Goal: Task Accomplishment & Management: Complete application form

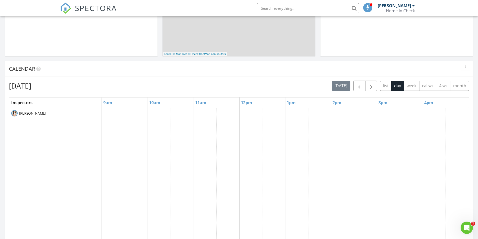
scroll to position [164, 0]
click at [406, 86] on button "week" at bounding box center [412, 85] width 16 height 10
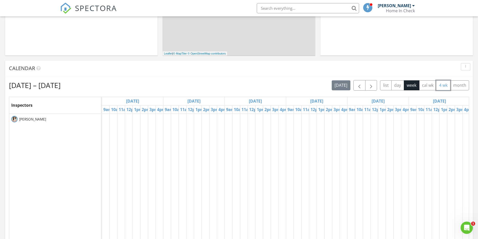
click at [442, 85] on button "4 wk" at bounding box center [443, 85] width 14 height 10
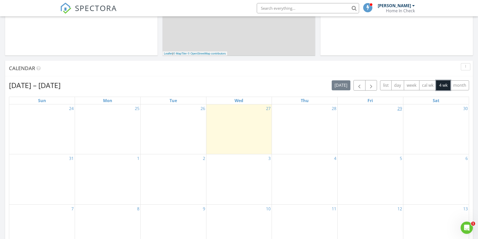
click at [400, 111] on link "29" at bounding box center [399, 108] width 7 height 8
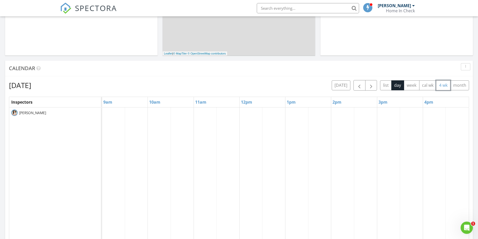
click at [441, 85] on button "4 wk" at bounding box center [443, 85] width 14 height 10
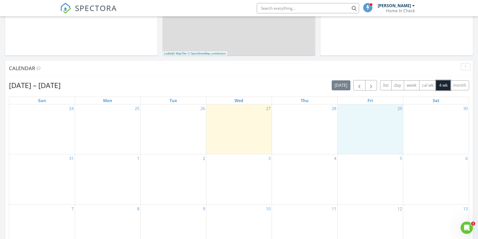
click at [379, 117] on div "29" at bounding box center [369, 129] width 65 height 50
click at [375, 97] on link "Inspection" at bounding box center [370, 96] width 26 height 8
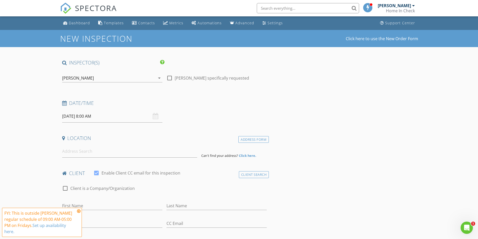
scroll to position [33, 0]
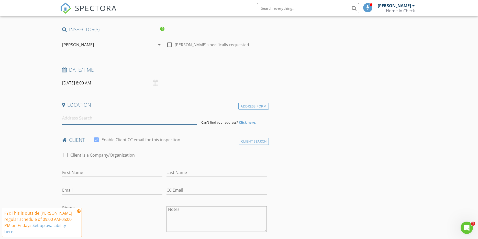
click at [94, 117] on input at bounding box center [129, 118] width 135 height 13
paste input "Yaris te voy a enviar las direcciones en las que necesito hacer inspecciones pa…"
type input "Yaris te voy a enviar las direcciones en las que necesito hacer inspecciones pa…"
drag, startPoint x: 195, startPoint y: 118, endPoint x: 41, endPoint y: 118, distance: 153.9
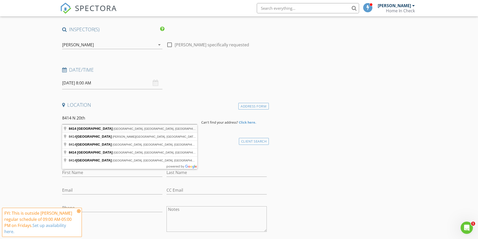
type input "8414 North 20th Street, Tampa, FL, USA"
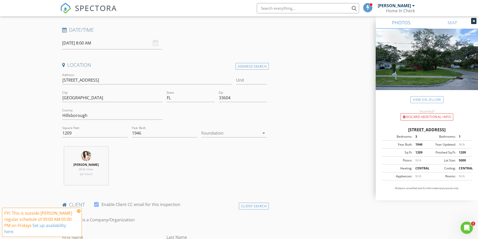
scroll to position [74, 0]
click at [240, 124] on div "Foundation arrow_drop_down" at bounding box center [234, 133] width 70 height 18
click at [237, 129] on div at bounding box center [230, 132] width 58 height 8
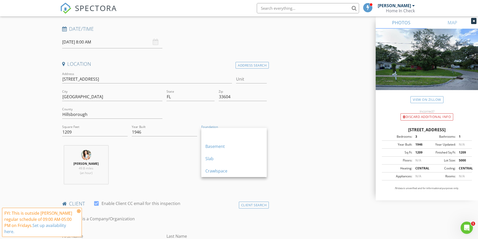
click at [224, 156] on div "Slab" at bounding box center [233, 158] width 57 height 6
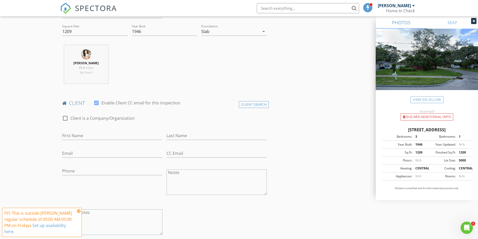
scroll to position [183, 0]
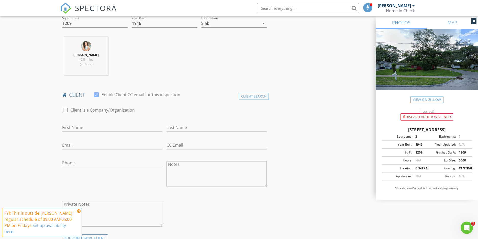
click at [65, 110] on div at bounding box center [65, 110] width 9 height 9
checkbox input "true"
click at [79, 127] on input "Enable Client CC email for this inspection" at bounding box center [164, 127] width 205 height 8
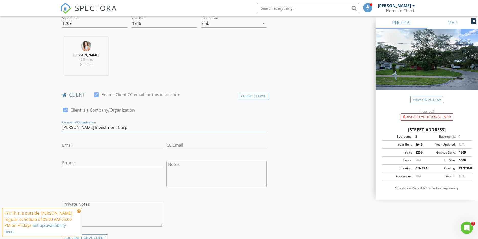
type input "Navarro Rueda Investment Corp"
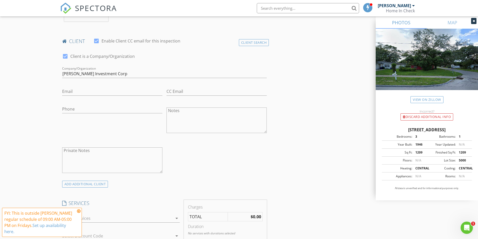
scroll to position [238, 0]
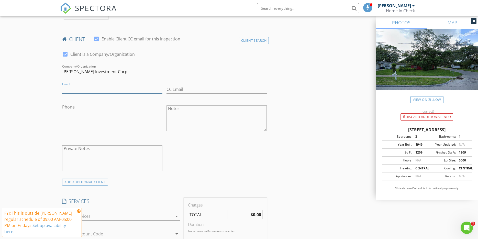
click at [92, 91] on input "Email" at bounding box center [112, 89] width 100 height 8
type input "operations@flip-x.com"
click at [39, 114] on div "New Inspection Click here to use the New Order Form INSPECTOR(S) check_box Yari…" at bounding box center [239, 231] width 478 height 880
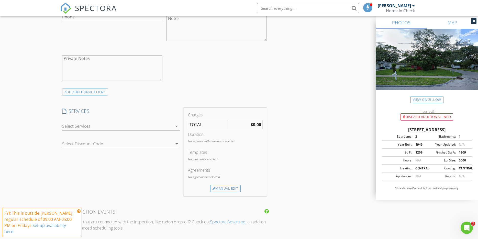
scroll to position [335, 0]
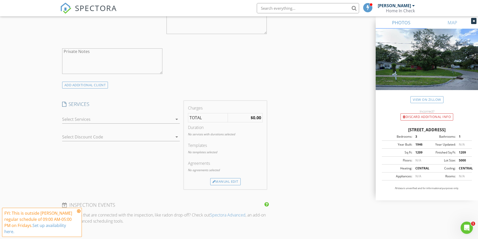
click at [101, 117] on div at bounding box center [117, 119] width 110 height 8
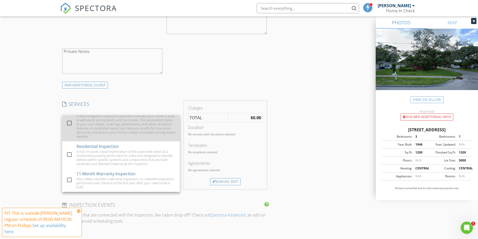
scroll to position [0, 0]
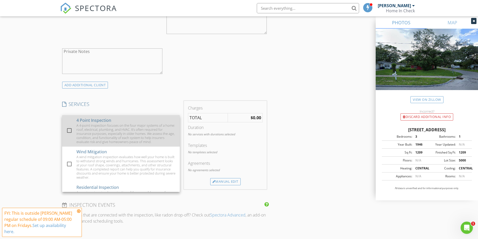
click at [95, 128] on div "A 4-point inspection focuses on the four major systems of a home: roof, electri…" at bounding box center [125, 133] width 99 height 20
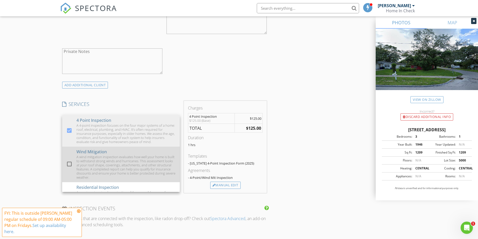
click at [79, 160] on div "A wind mitigation inspection evaluates how well your home is built to withstand…" at bounding box center [125, 167] width 99 height 25
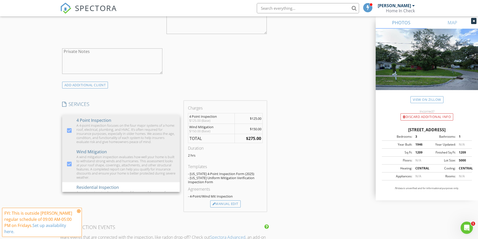
click at [37, 150] on div "New Inspection Click here to use the New Order Form INSPECTOR(S) check_box Yari…" at bounding box center [239, 146] width 478 height 902
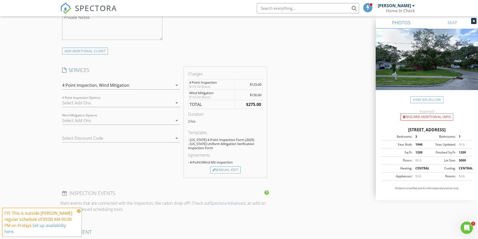
scroll to position [370, 0]
click at [91, 83] on div "4 Point Inspection," at bounding box center [80, 84] width 36 height 5
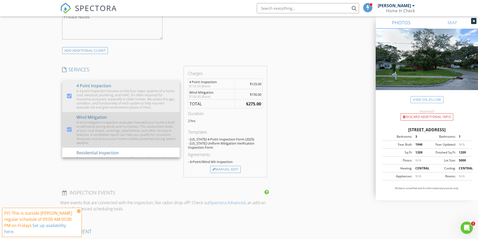
click at [69, 129] on div at bounding box center [69, 129] width 9 height 9
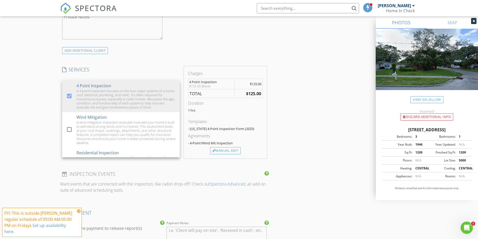
click at [46, 127] on div "New Inspection Click here to use the New Order Form INSPECTOR(S) check_box Yari…" at bounding box center [239, 101] width 478 height 883
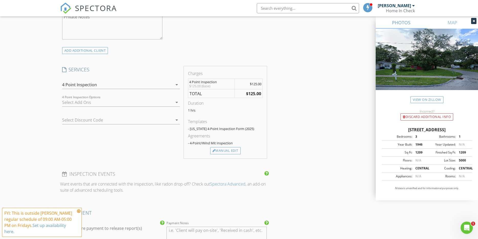
click at [94, 98] on div at bounding box center [117, 102] width 110 height 8
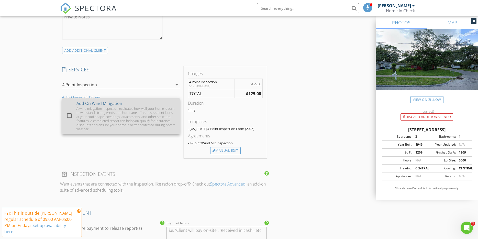
click at [86, 115] on div "A wind mitigation inspection evaluates how well your home is built to withstand…" at bounding box center [125, 118] width 99 height 25
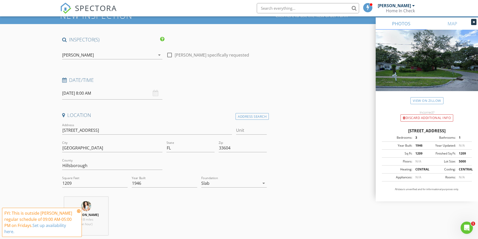
scroll to position [0, 0]
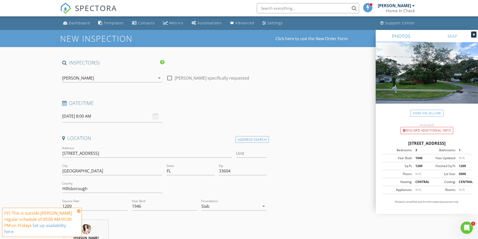
click at [156, 116] on div "08/29/2025 8:00 AM" at bounding box center [112, 116] width 100 height 13
drag, startPoint x: 151, startPoint y: 116, endPoint x: 119, endPoint y: 121, distance: 32.9
click at [151, 116] on input "08/29/2025 8:00 AM" at bounding box center [112, 116] width 100 height 13
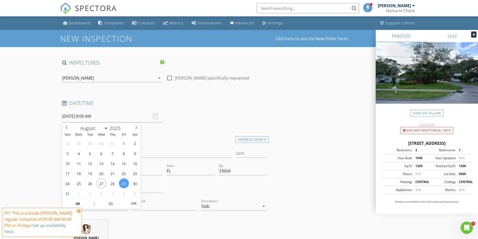
click at [105, 119] on input "08/29/2025 8:00 AM" at bounding box center [112, 116] width 100 height 13
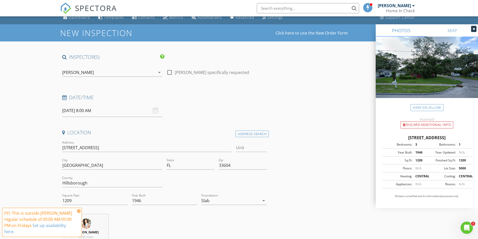
click at [92, 109] on input "08/29/2025 8:00 AM" at bounding box center [112, 110] width 100 height 13
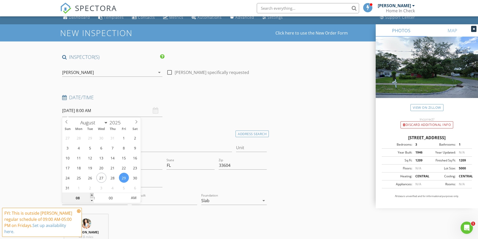
type input "09"
type input "08/29/2025 9:00 AM"
click at [91, 194] on span at bounding box center [92, 195] width 4 height 5
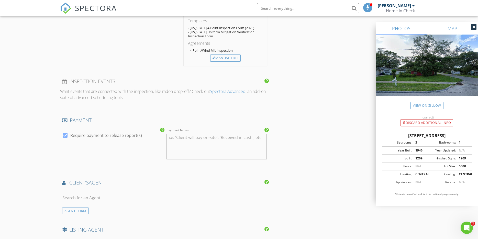
scroll to position [693, 0]
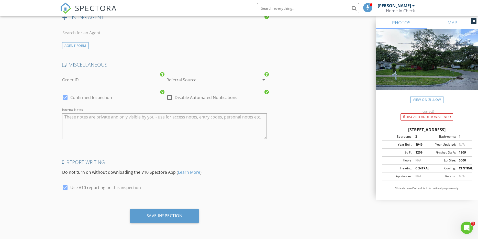
click at [181, 80] on div at bounding box center [209, 80] width 86 height 8
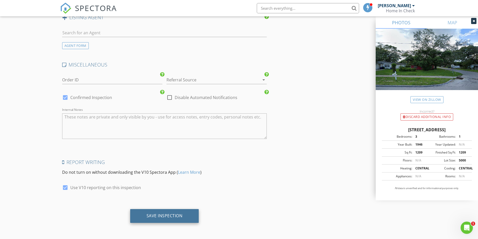
click at [171, 214] on div "Save Inspection" at bounding box center [164, 215] width 36 height 5
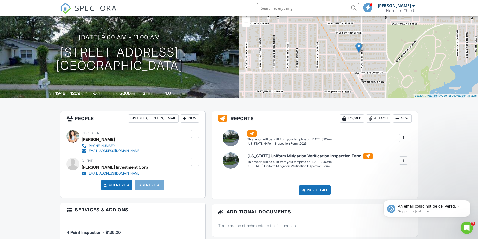
scroll to position [41, 0]
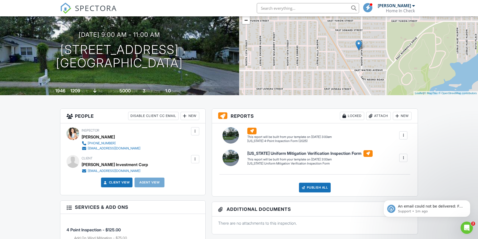
click at [114, 184] on link "Client View" at bounding box center [116, 182] width 27 height 5
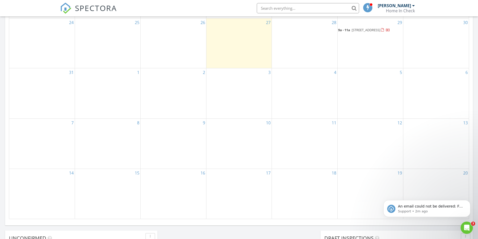
click at [366, 45] on div "29 9a - 11a 8414 N 20th St, Tampa 33604" at bounding box center [369, 43] width 65 height 50
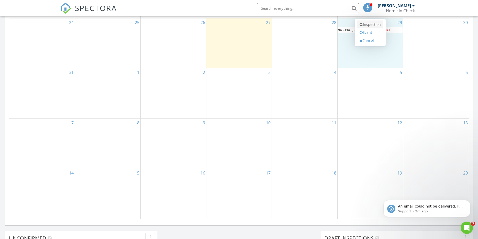
click at [369, 23] on link "Inspection" at bounding box center [370, 24] width 26 height 8
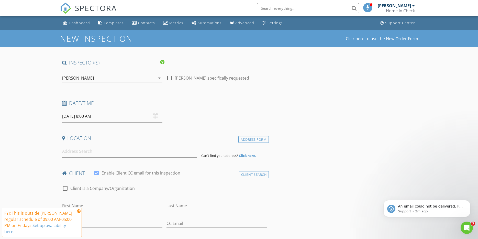
click at [88, 115] on input "[DATE] 8:00 AM" at bounding box center [112, 116] width 100 height 13
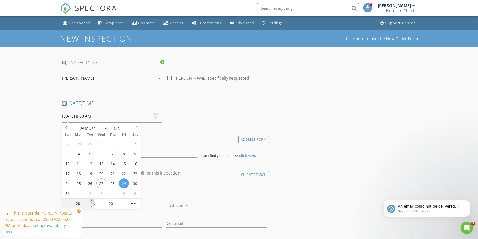
type input "09"
type input "[DATE] 9:00 AM"
click at [91, 200] on span at bounding box center [92, 200] width 4 height 5
type input "10"
type input "[DATE] 10:00 AM"
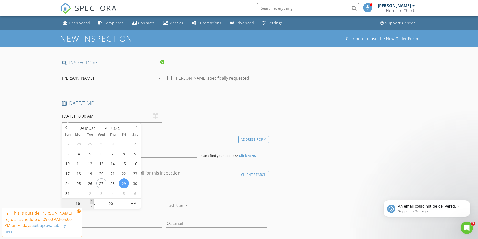
click at [91, 200] on span at bounding box center [92, 200] width 4 height 5
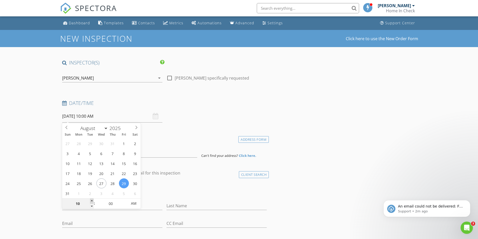
type input "11"
type input "08/29/2025 11:00 AM"
click at [91, 200] on span at bounding box center [92, 200] width 4 height 5
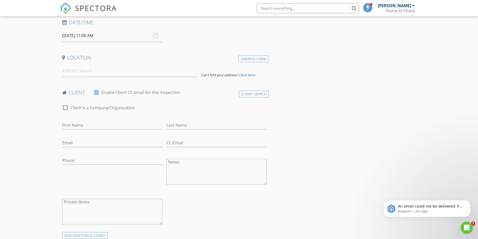
scroll to position [82, 0]
click at [79, 72] on input at bounding box center [129, 69] width 135 height 13
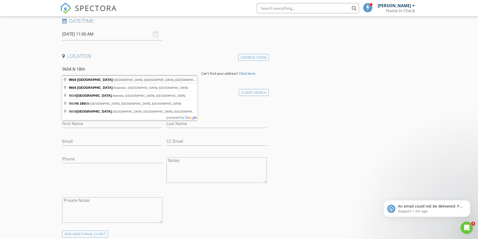
type input "9604 North 18th Street, Tampa, FL, USA"
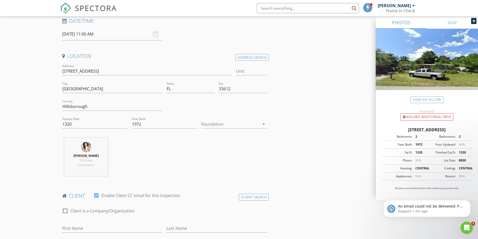
scroll to position [93, 0]
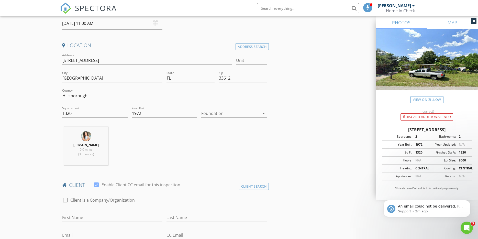
click at [211, 113] on div at bounding box center [230, 113] width 58 height 8
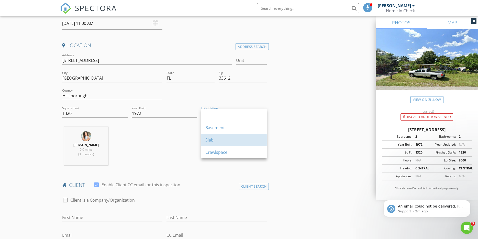
click at [215, 142] on div "Slab" at bounding box center [233, 140] width 57 height 6
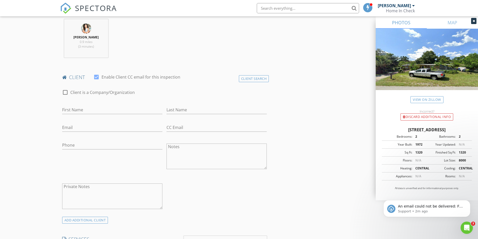
scroll to position [201, 0]
click at [66, 91] on div at bounding box center [65, 91] width 9 height 9
checkbox input "true"
click at [78, 109] on input "Enable Client CC email for this inspection" at bounding box center [164, 109] width 205 height 8
type input "Pinecol Asociados LLC"
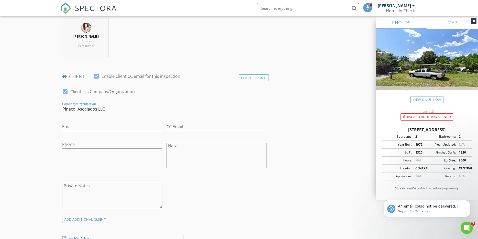
click at [75, 126] on input "Email" at bounding box center [112, 126] width 100 height 8
type input "[EMAIL_ADDRESS][DOMAIN_NAME]"
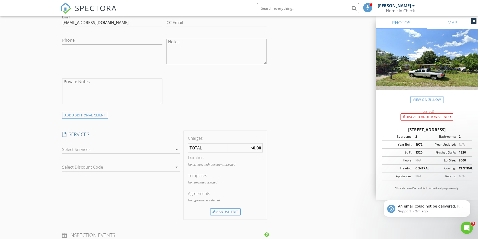
scroll to position [319, 0]
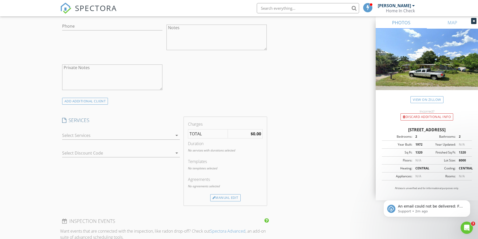
click at [74, 135] on div at bounding box center [117, 135] width 110 height 8
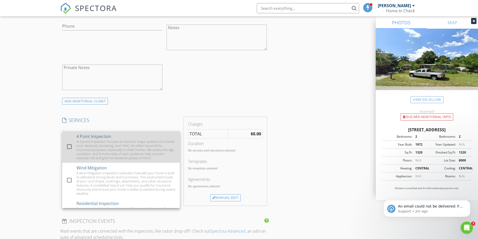
click at [81, 145] on div "A 4-point inspection focuses on the four major systems of a home: roof, electri…" at bounding box center [125, 149] width 99 height 20
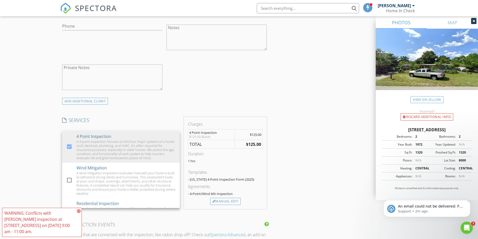
drag, startPoint x: 41, startPoint y: 167, endPoint x: 64, endPoint y: 170, distance: 23.6
click at [41, 167] on div "New Inspection Click here to use the New Order Form INSPECTOR(S) check_box Yari…" at bounding box center [239, 152] width 478 height 883
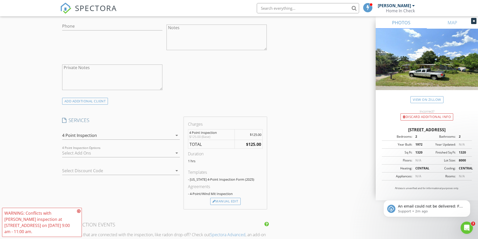
click at [87, 151] on div at bounding box center [117, 153] width 110 height 8
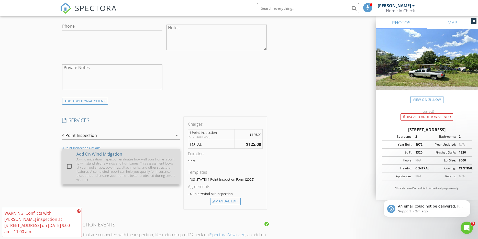
click at [87, 163] on div "A wind mitigation inspection evaluates how well your home is built to withstand…" at bounding box center [125, 169] width 99 height 25
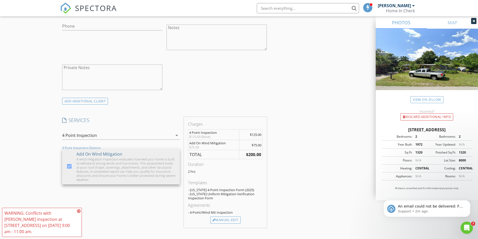
click at [55, 163] on div "New Inspection Click here to use the New Order Form INSPECTOR(S) check_box Yari…" at bounding box center [239, 162] width 478 height 902
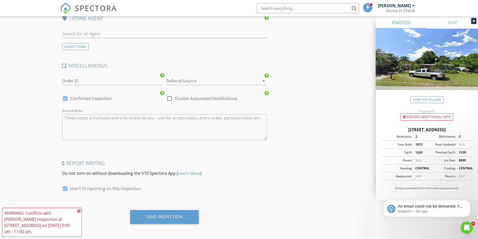
scroll to position [693, 0]
click at [160, 210] on div "Save Inspection" at bounding box center [164, 216] width 69 height 14
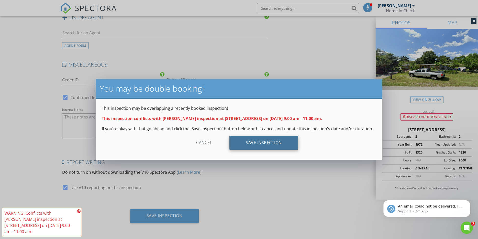
click at [257, 144] on div "Save Inspection" at bounding box center [263, 143] width 69 height 14
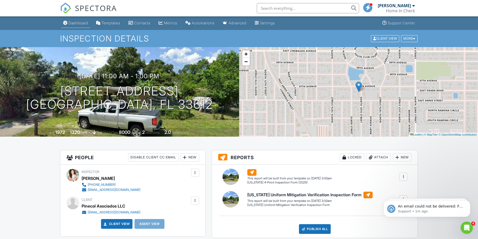
click at [89, 22] on link "Dashboard" at bounding box center [75, 22] width 29 height 9
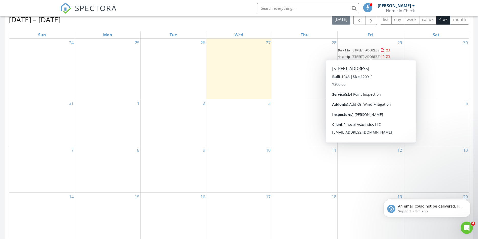
click at [362, 49] on span "[STREET_ADDRESS]" at bounding box center [365, 50] width 29 height 5
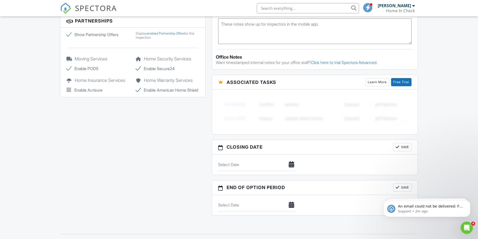
scroll to position [529, 0]
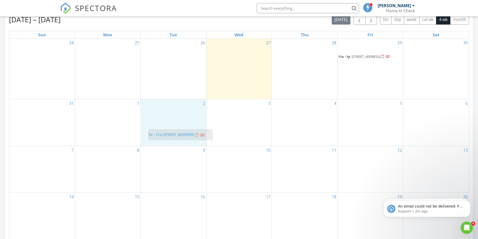
click at [168, 132] on body "SPECTORA [PERSON_NAME] Home In Check Role: Inspector Change Role Dashboard New …" at bounding box center [239, 129] width 478 height 719
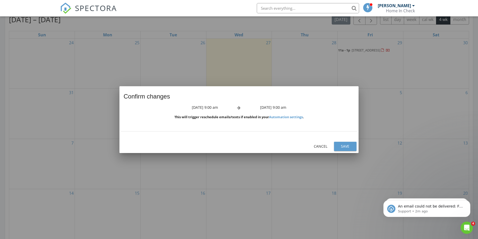
click at [346, 143] on div "Save" at bounding box center [345, 145] width 14 height 5
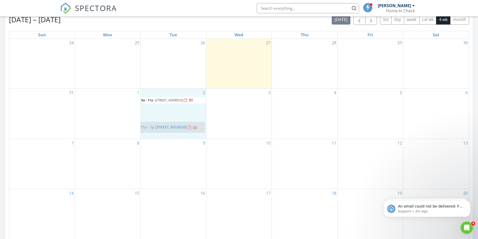
drag, startPoint x: 360, startPoint y: 50, endPoint x: 160, endPoint y: 124, distance: 213.1
click at [160, 124] on body "SPECTORA [PERSON_NAME] Home In Check Role: Inspector Change Role Dashboard New …" at bounding box center [239, 129] width 478 height 719
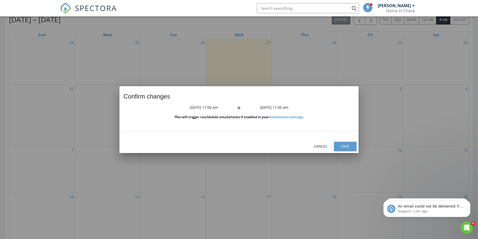
click at [343, 146] on div "Save" at bounding box center [345, 145] width 14 height 5
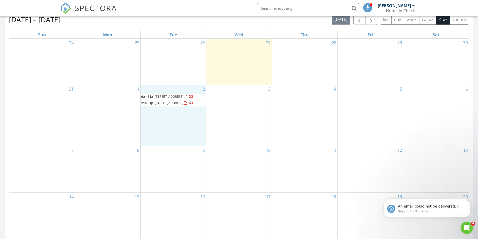
click at [185, 85] on div "2 9a - 11a 8414 N 20th St, Tampa 33604 11a - 1p 9604 N 18th St, Tampa 33612" at bounding box center [173, 115] width 65 height 61
click at [173, 62] on link "Inspection" at bounding box center [173, 63] width 26 height 8
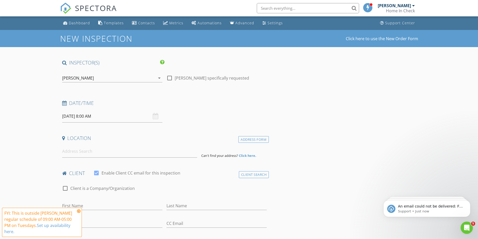
click at [88, 111] on input "09/02/2025 8:00 AM" at bounding box center [112, 116] width 100 height 13
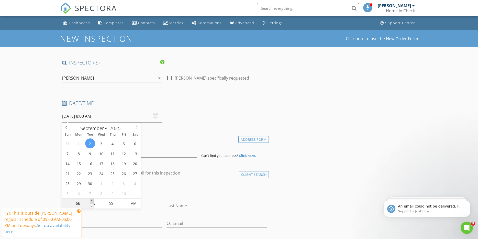
type input "09"
type input "09/02/2025 9:00 AM"
click at [92, 200] on span at bounding box center [92, 200] width 4 height 5
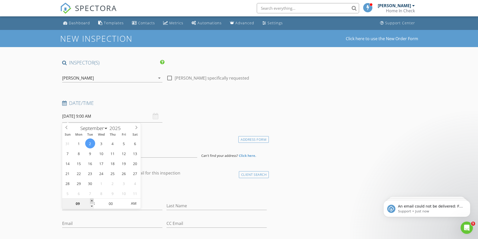
type input "10"
type input "09/02/2025 10:00 AM"
click at [92, 200] on span at bounding box center [92, 200] width 4 height 5
type input "11"
type input "09/02/2025 11:00 AM"
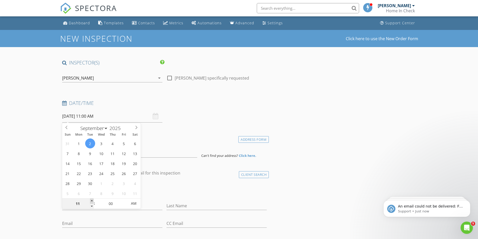
click at [92, 200] on span at bounding box center [92, 200] width 4 height 5
type input "12"
type input "09/02/2025 12:00 PM"
click at [92, 200] on span at bounding box center [92, 200] width 4 height 5
type input "01"
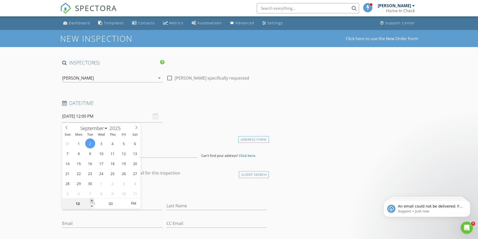
type input "09/02/2025 1:00 PM"
click at [92, 200] on span at bounding box center [92, 200] width 4 height 5
type input "02"
type input "[DATE] 2:00 PM"
click at [92, 200] on span at bounding box center [92, 200] width 4 height 5
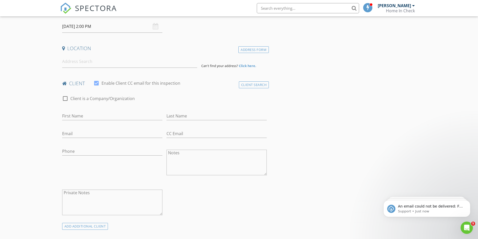
scroll to position [94, 0]
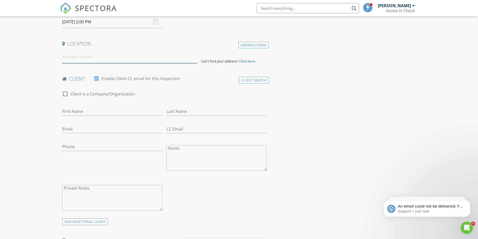
click at [100, 56] on input at bounding box center [129, 57] width 135 height 13
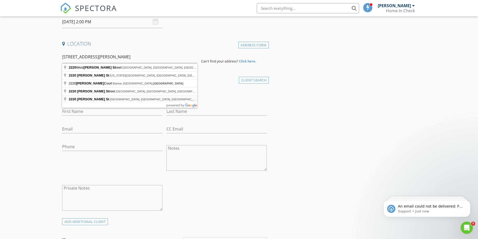
type input "2220 Davis St, Tampa, FL, USA"
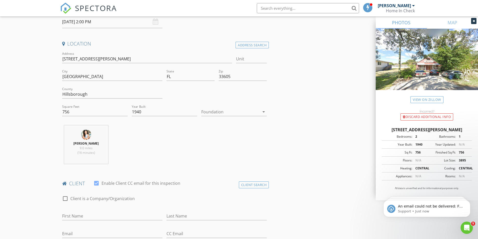
click at [217, 113] on div at bounding box center [230, 112] width 58 height 8
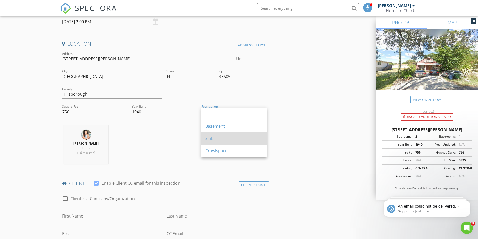
click at [214, 138] on div "Slab" at bounding box center [233, 138] width 57 height 6
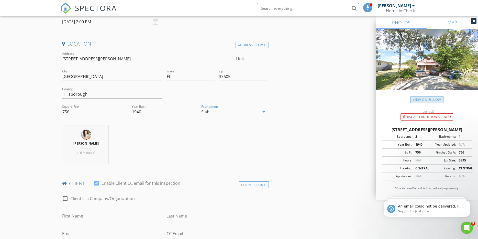
click at [427, 98] on link "View on Zillow" at bounding box center [426, 99] width 33 height 7
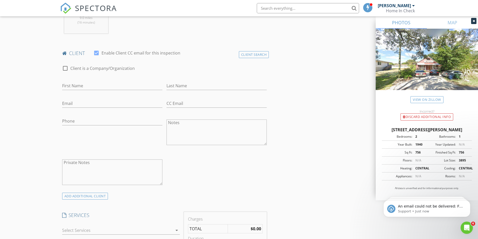
scroll to position [227, 0]
drag, startPoint x: 63, startPoint y: 63, endPoint x: 72, endPoint y: 83, distance: 21.9
click at [63, 63] on div at bounding box center [65, 65] width 9 height 9
checkbox input "true"
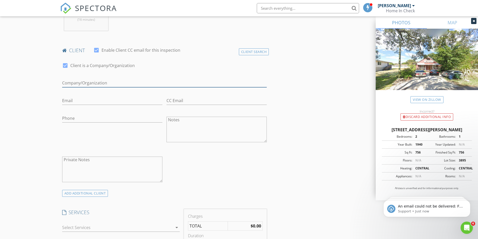
click at [78, 83] on input "Enable Client CC email for this inspection" at bounding box center [164, 83] width 205 height 8
type input "EAZ Design LLC"
click at [32, 106] on div "New Inspection Click here to use the New Order Form INSPECTOR(S) check_box Yari…" at bounding box center [239, 243] width 478 height 880
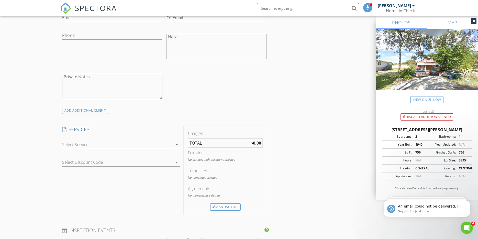
scroll to position [313, 0]
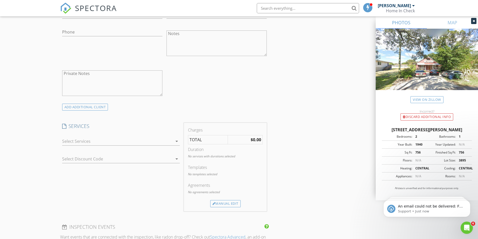
click at [73, 143] on div at bounding box center [117, 141] width 110 height 8
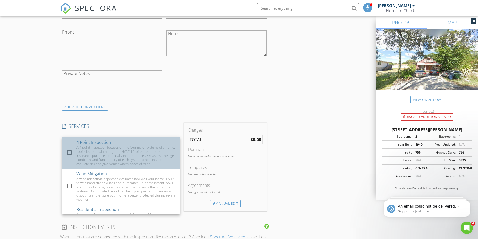
click at [82, 153] on div "A 4-point inspection focuses on the four major systems of a home: roof, electri…" at bounding box center [125, 155] width 99 height 20
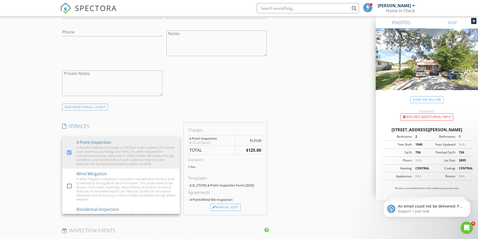
drag, startPoint x: 25, startPoint y: 156, endPoint x: 75, endPoint y: 169, distance: 52.1
click at [25, 156] on div "New Inspection Click here to use the New Order Form INSPECTOR(S) check_box Yari…" at bounding box center [239, 158] width 478 height 883
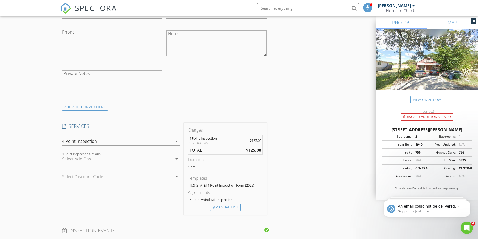
click at [88, 158] on div at bounding box center [117, 159] width 110 height 8
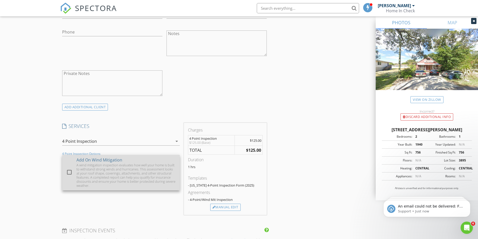
click at [87, 169] on div "A wind mitigation inspection evaluates how well your home is built to withstand…" at bounding box center [125, 175] width 99 height 25
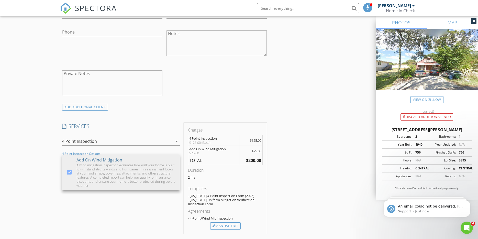
click at [35, 161] on div "New Inspection Click here to use the New Order Form INSPECTOR(S) check_box Yari…" at bounding box center [239, 168] width 478 height 902
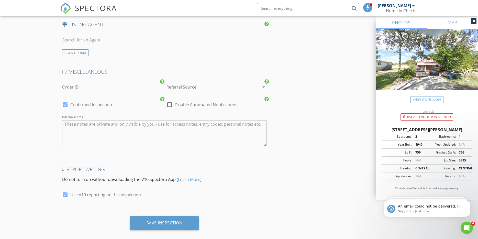
scroll to position [693, 0]
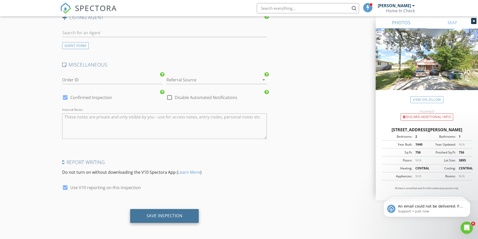
click at [170, 212] on div "Save Inspection" at bounding box center [164, 216] width 69 height 14
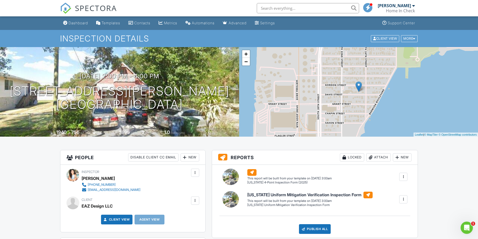
click at [73, 22] on div "Dashboard" at bounding box center [78, 23] width 19 height 4
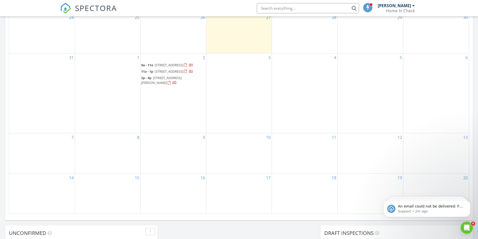
scroll to position [225, 0]
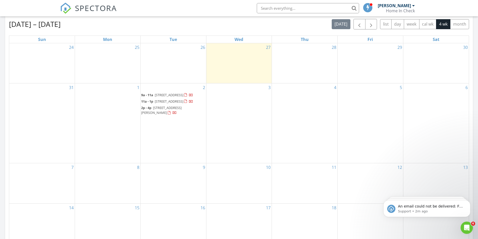
click at [157, 113] on span "[STREET_ADDRESS][PERSON_NAME]" at bounding box center [161, 109] width 40 height 9
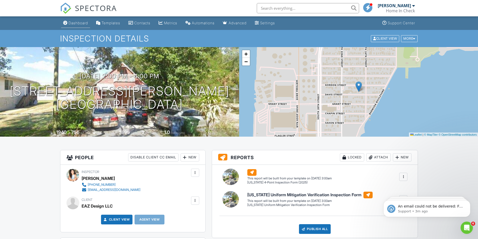
click at [81, 25] on link "Dashboard" at bounding box center [75, 22] width 29 height 9
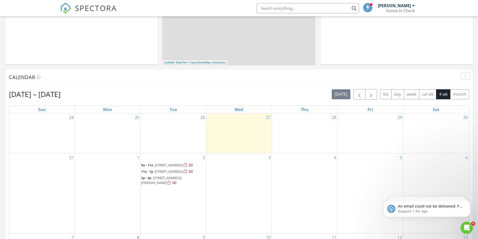
scroll to position [163, 0]
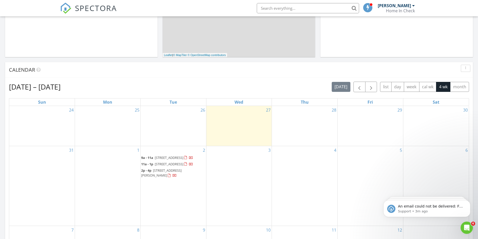
click at [169, 155] on span "[STREET_ADDRESS]" at bounding box center [169, 157] width 29 height 5
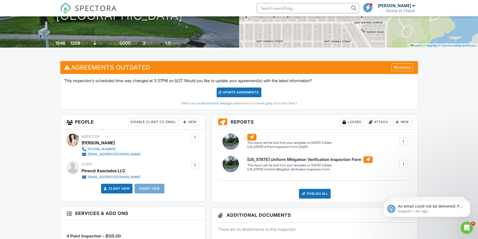
scroll to position [94, 0]
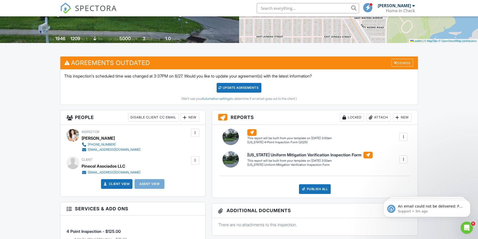
click at [231, 89] on div "Update Agreements" at bounding box center [238, 88] width 45 height 10
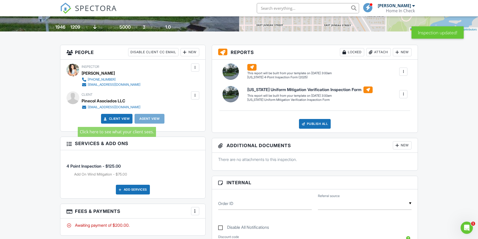
click at [112, 119] on link "Client View" at bounding box center [116, 118] width 27 height 5
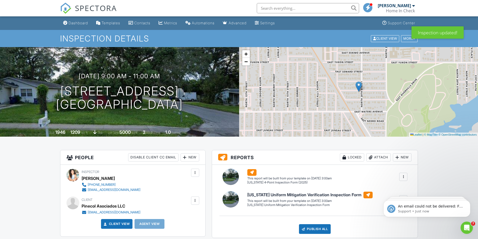
click at [73, 16] on div "SPECTORA" at bounding box center [88, 8] width 57 height 16
click at [73, 21] on div "Dashboard" at bounding box center [78, 23] width 19 height 4
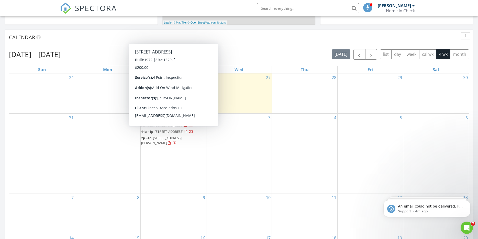
click at [160, 133] on span "9604 N 18th St, Tampa 33612" at bounding box center [169, 131] width 29 height 5
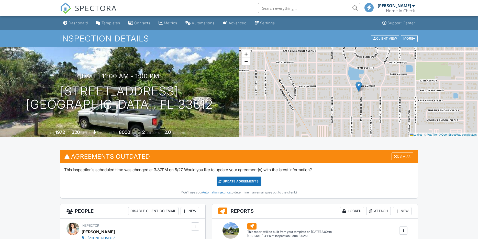
click at [255, 185] on div "Update Agreements" at bounding box center [238, 181] width 45 height 10
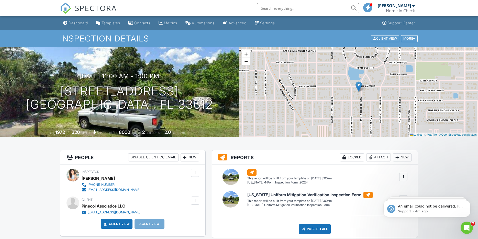
click at [120, 224] on link "Client View" at bounding box center [116, 223] width 27 height 5
click at [69, 22] on div "Dashboard" at bounding box center [78, 23] width 19 height 4
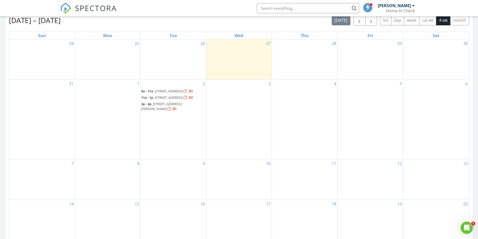
scroll to position [231, 0]
click at [152, 109] on link "2p - 4p 2220 Davis St, Tampa 33605" at bounding box center [161, 104] width 40 height 9
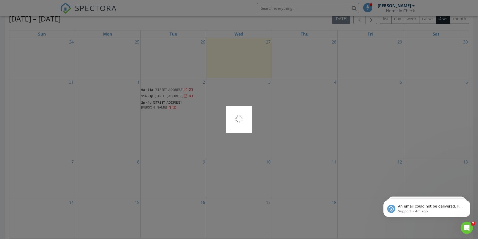
scroll to position [0, 0]
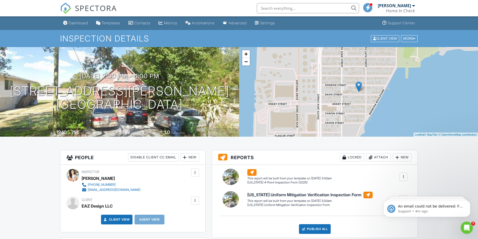
click at [117, 219] on link "Client View" at bounding box center [116, 219] width 27 height 5
click at [77, 24] on div "Dashboard" at bounding box center [78, 23] width 19 height 4
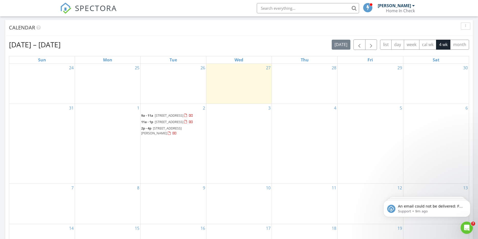
click at [165, 134] on span "2220 Davis St, Tampa 33605" at bounding box center [161, 130] width 40 height 9
